Goal: Information Seeking & Learning: Understand process/instructions

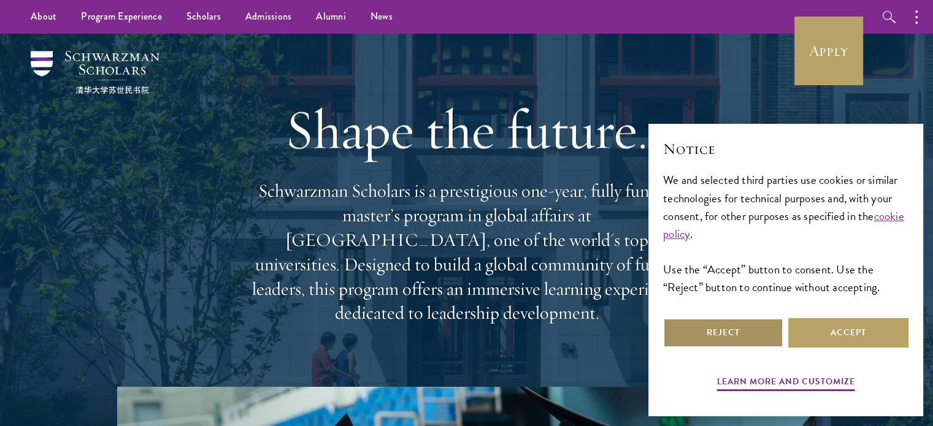
click at [719, 331] on button "Reject" at bounding box center [723, 332] width 120 height 29
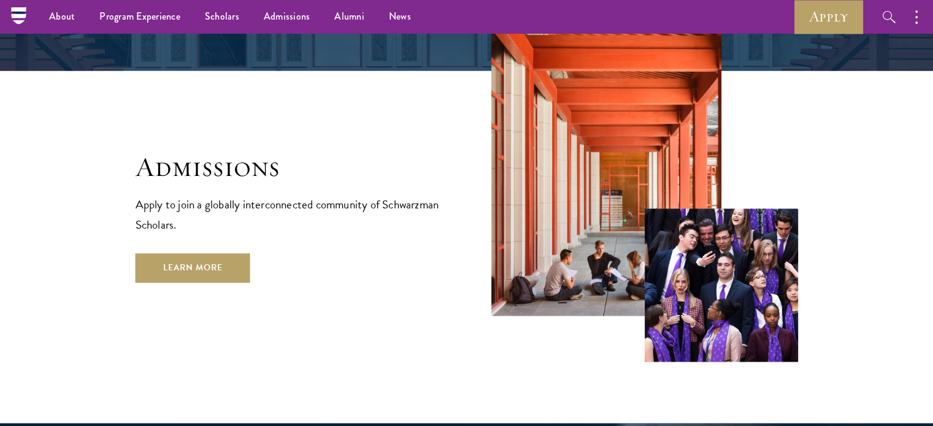
scroll to position [798, 0]
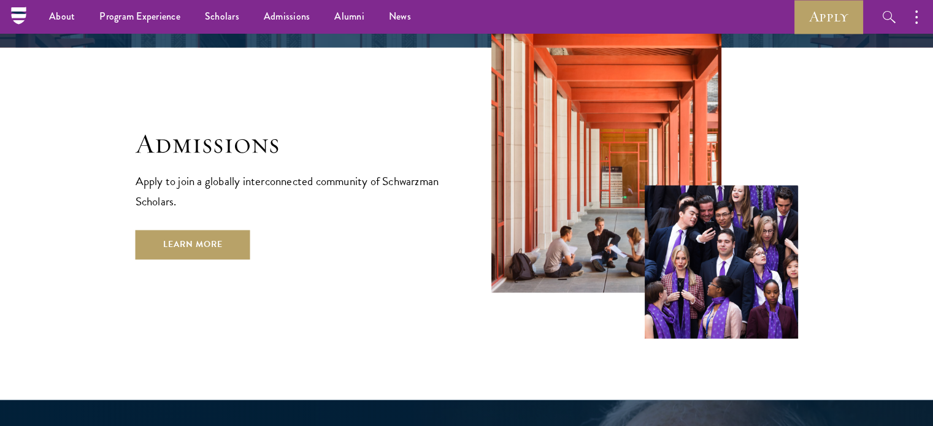
scroll to position [1924, 0]
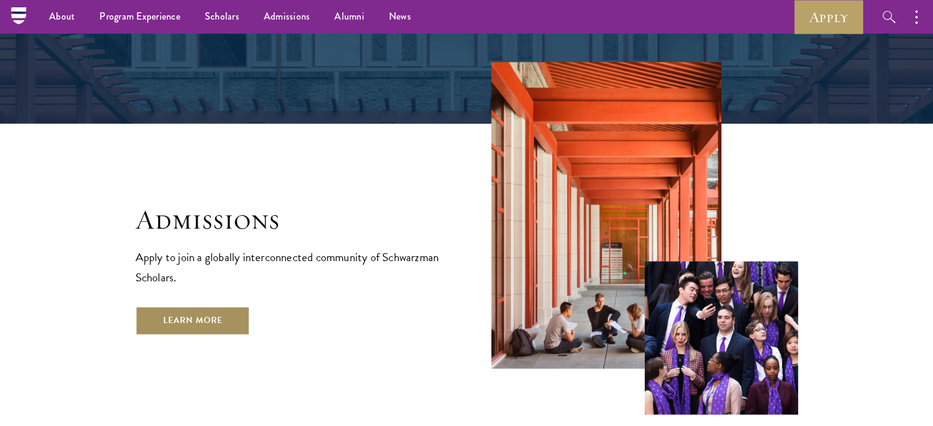
click at [210, 306] on link "Learn More" at bounding box center [193, 320] width 115 height 29
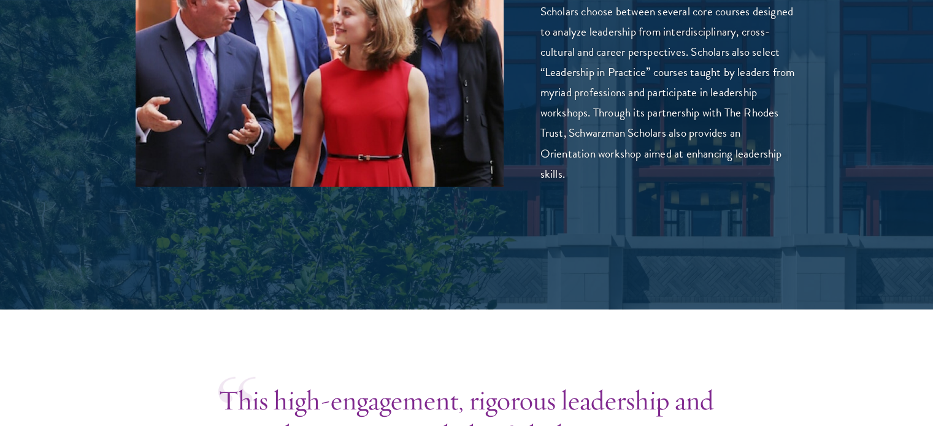
scroll to position [3731, 0]
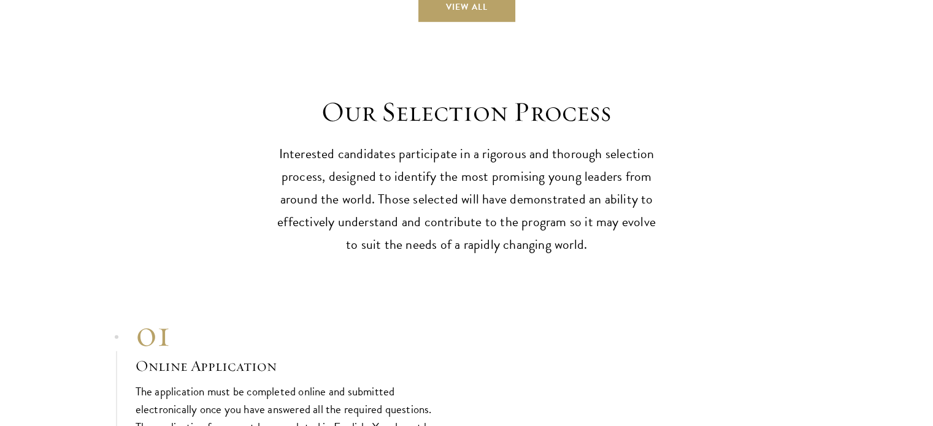
scroll to position [4104, 0]
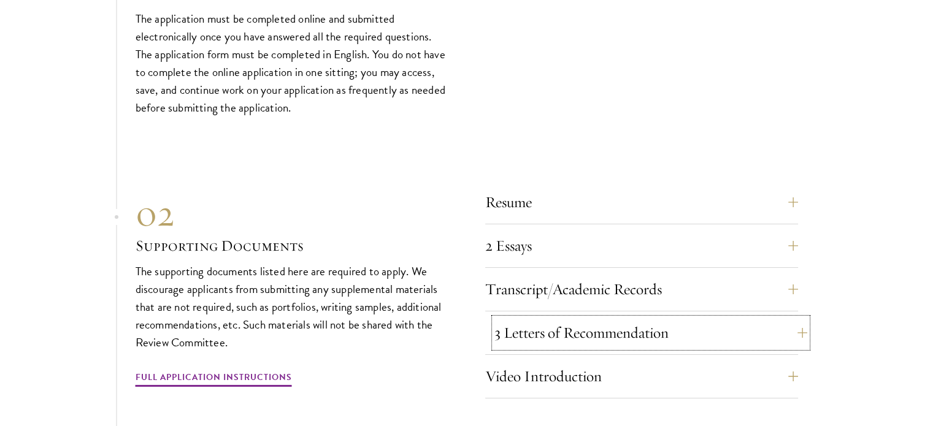
click at [792, 325] on button "3 Letters of Recommendation" at bounding box center [651, 332] width 313 height 29
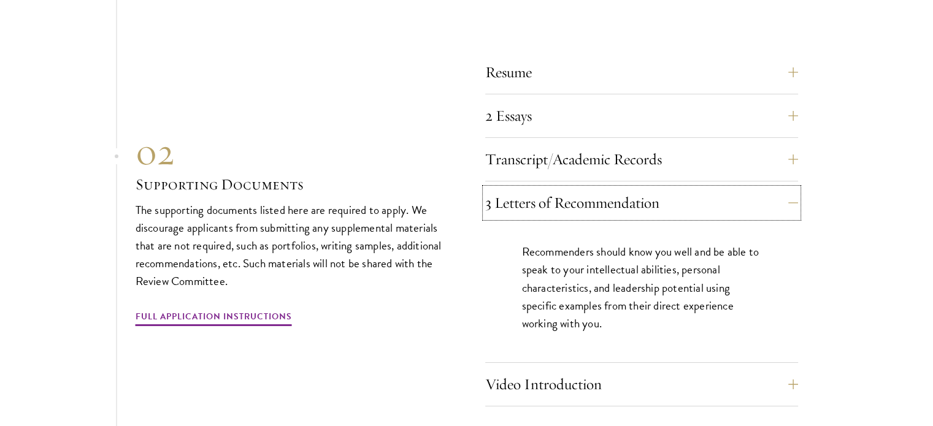
scroll to position [4294, 0]
